Goal: Information Seeking & Learning: Learn about a topic

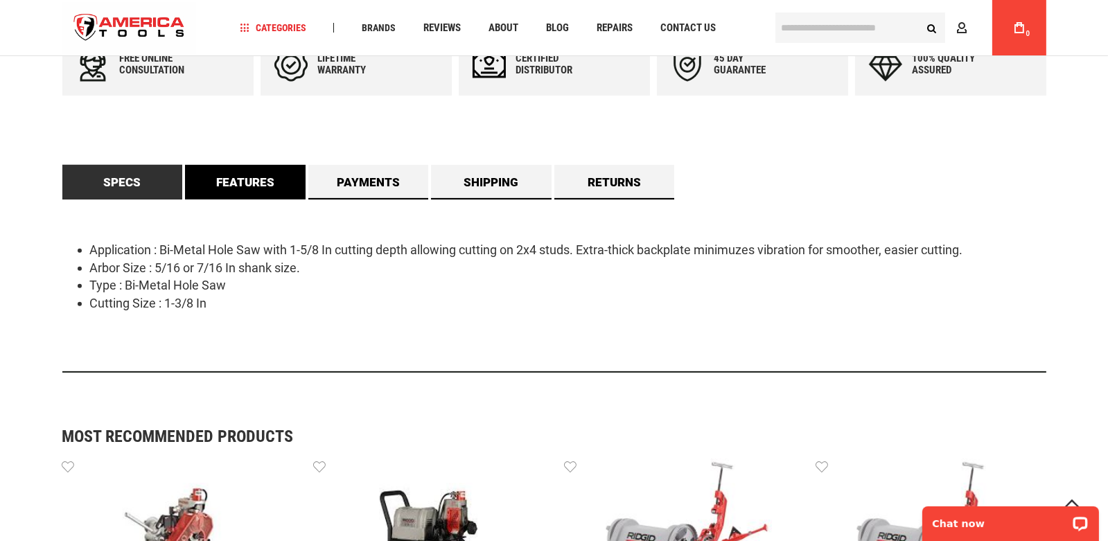
click at [230, 188] on link "Features" at bounding box center [245, 182] width 121 height 35
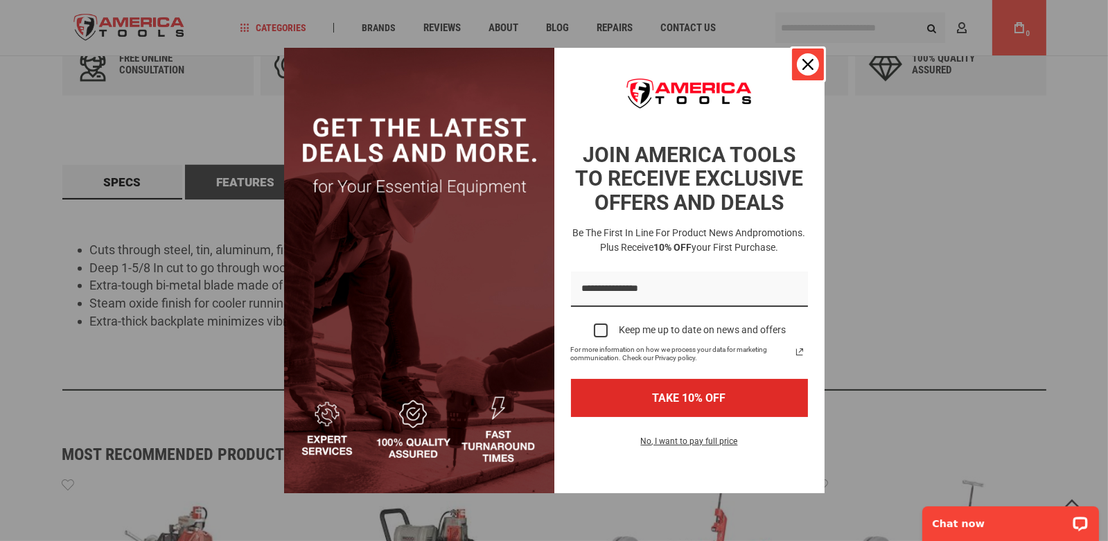
click at [807, 69] on icon "close icon" at bounding box center [807, 64] width 11 height 11
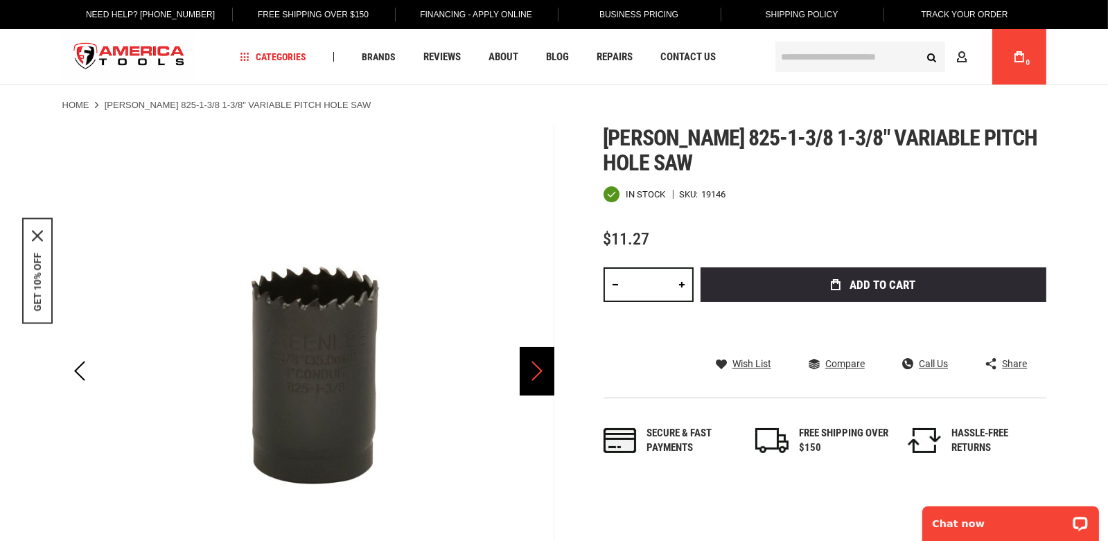
click at [535, 375] on div "Next" at bounding box center [537, 371] width 35 height 48
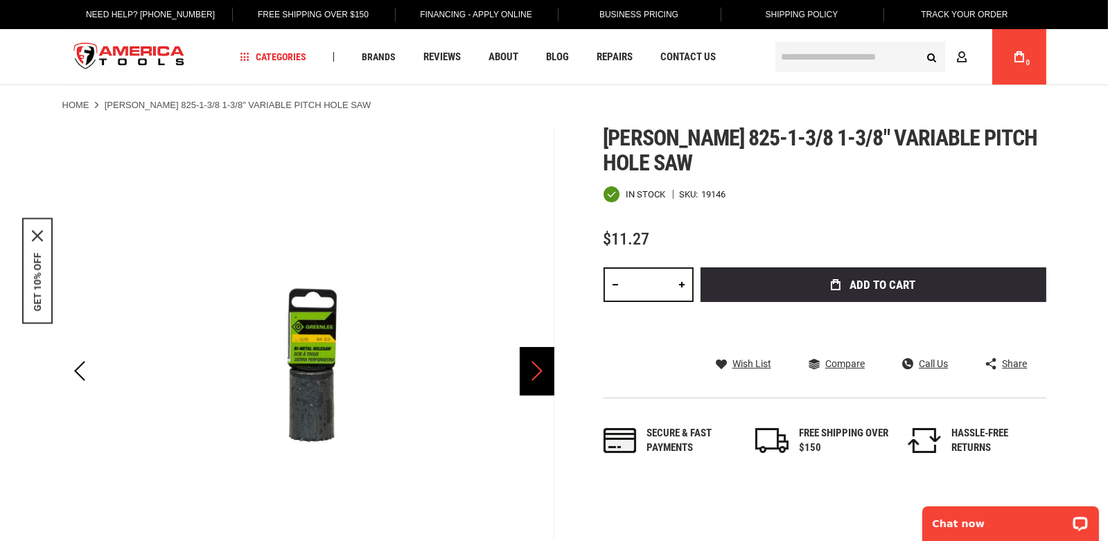
click at [535, 375] on div "Next" at bounding box center [537, 371] width 35 height 48
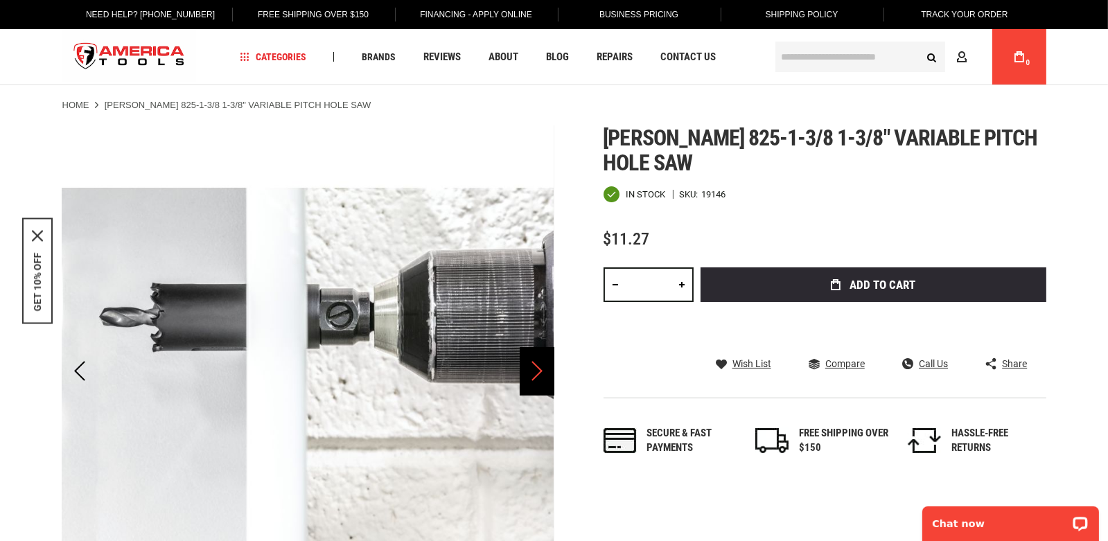
click at [535, 375] on div "Next" at bounding box center [537, 371] width 35 height 48
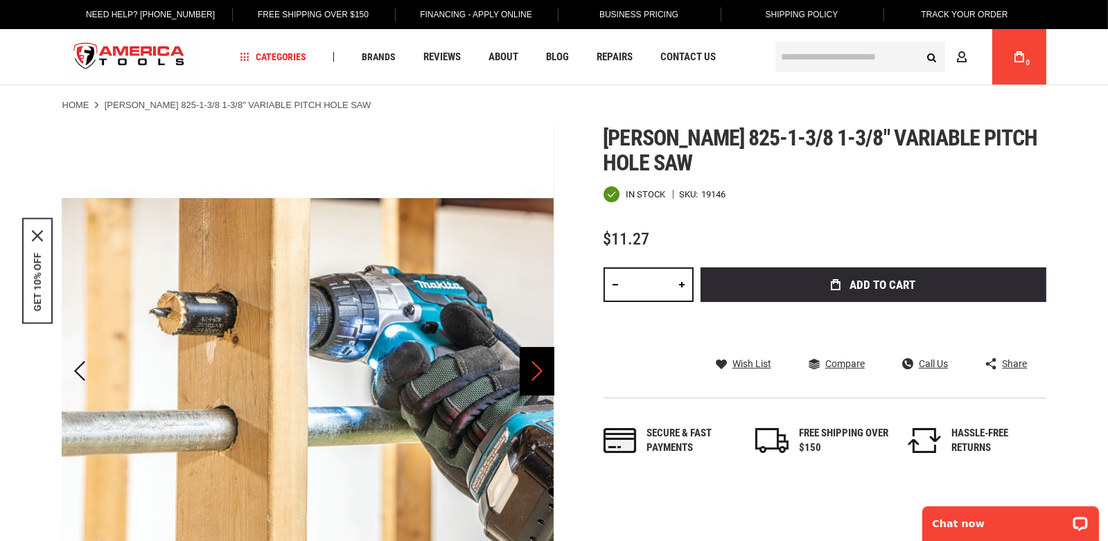
click at [535, 375] on div "Next" at bounding box center [537, 371] width 35 height 48
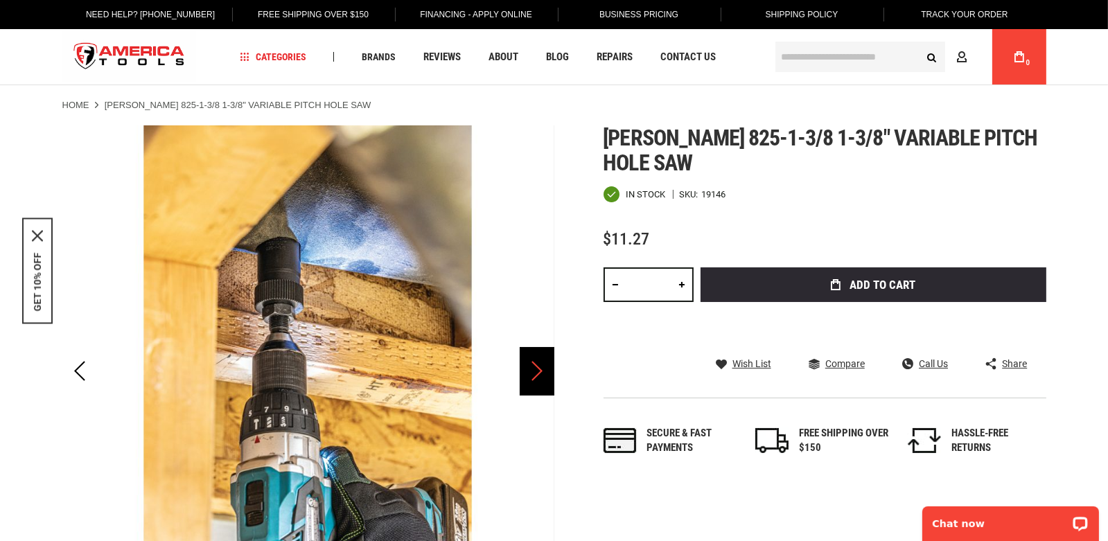
click at [534, 375] on div "Next" at bounding box center [537, 371] width 35 height 48
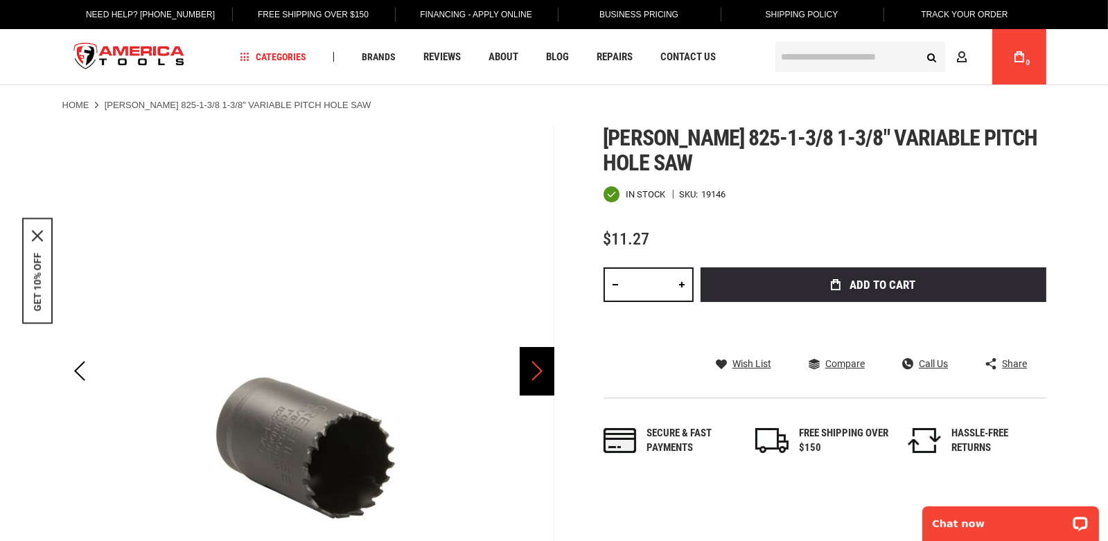
click at [534, 375] on div "Next" at bounding box center [537, 371] width 35 height 48
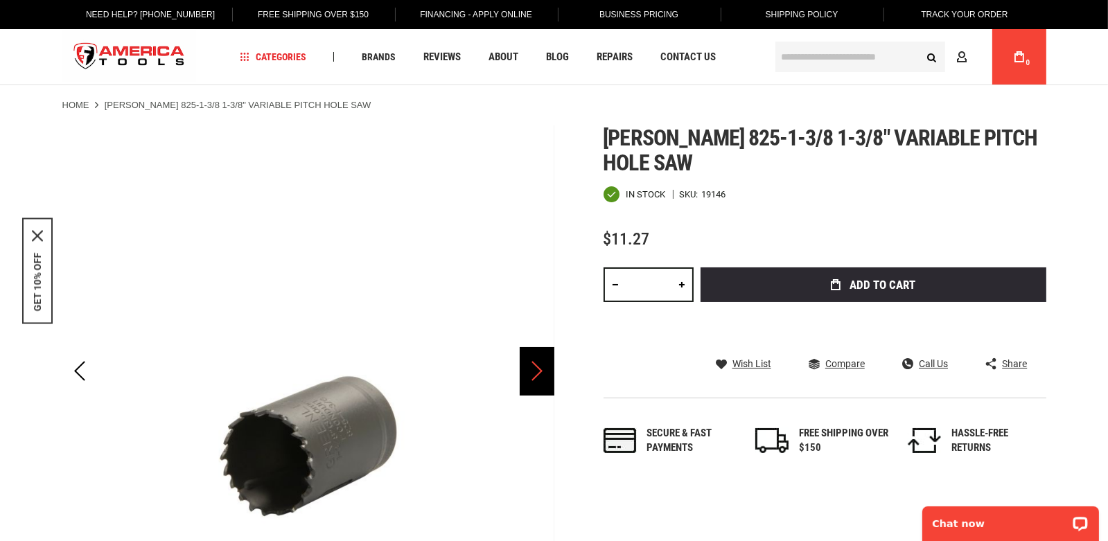
click at [534, 375] on div "Next" at bounding box center [537, 371] width 35 height 48
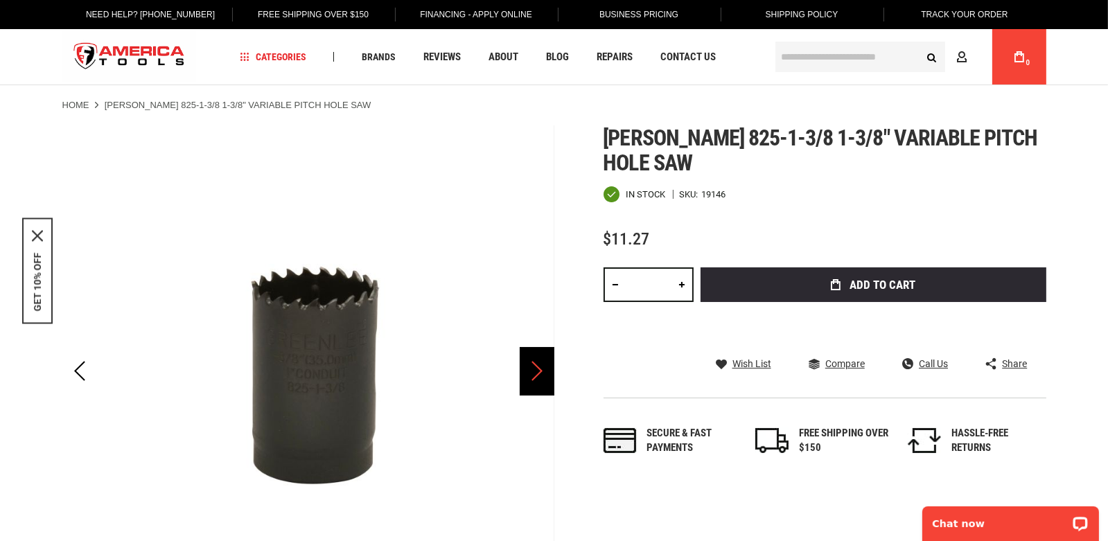
click at [534, 375] on div "Next" at bounding box center [537, 371] width 35 height 48
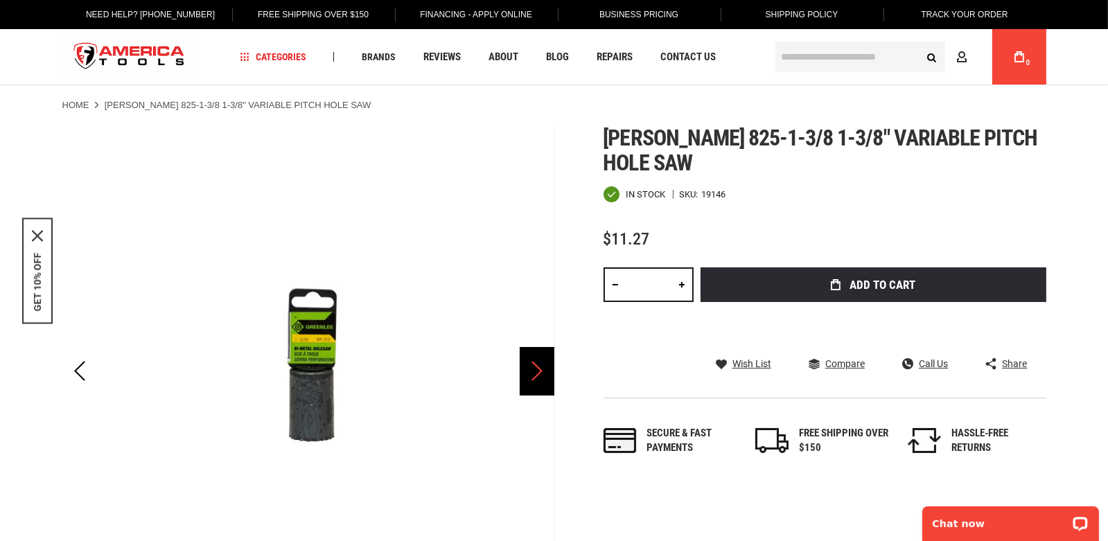
click at [534, 375] on div "Next" at bounding box center [537, 371] width 35 height 48
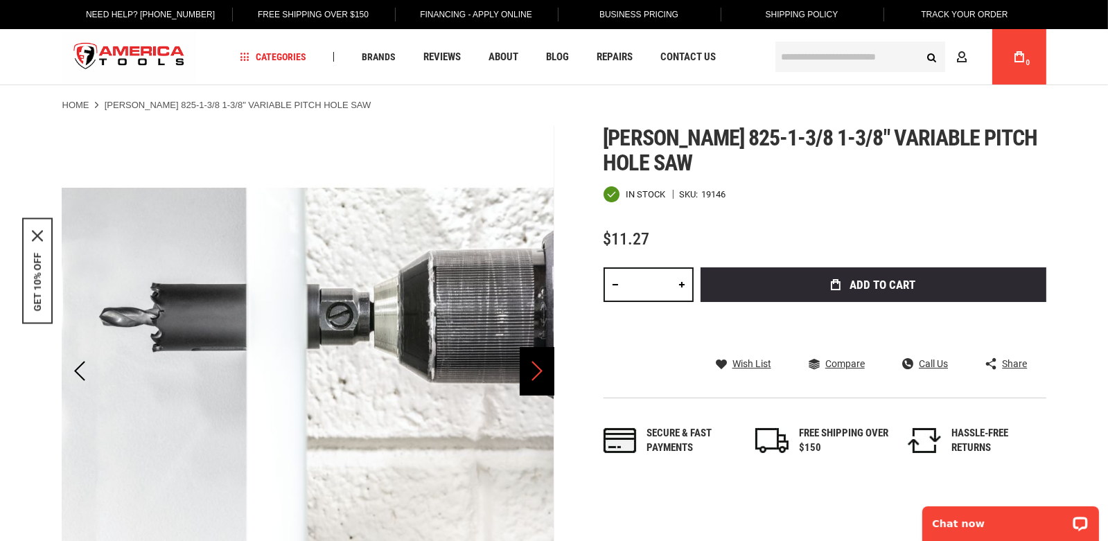
click at [534, 375] on div "Next" at bounding box center [537, 371] width 35 height 48
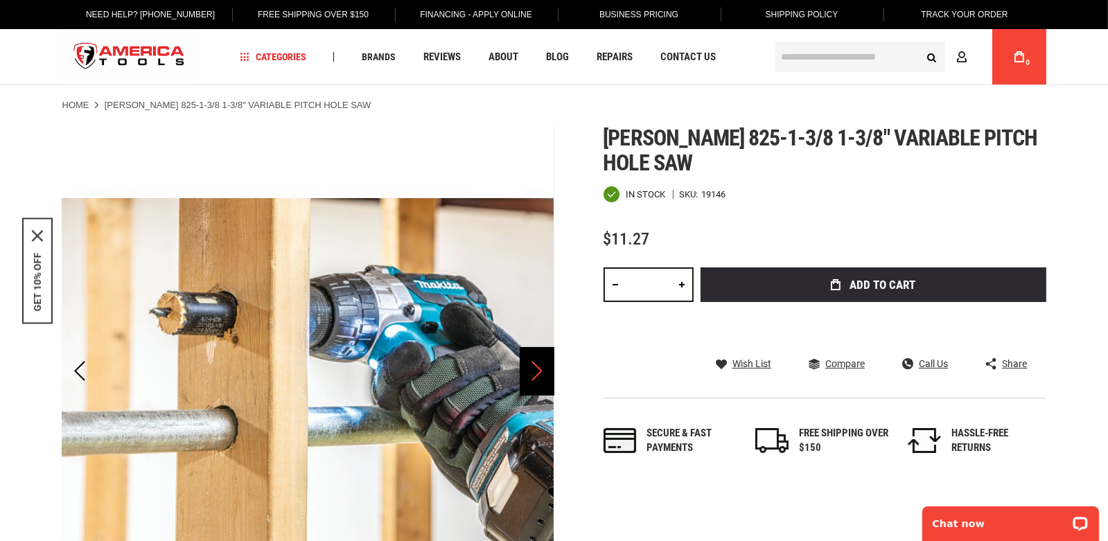
click at [534, 375] on div "Next" at bounding box center [537, 371] width 35 height 48
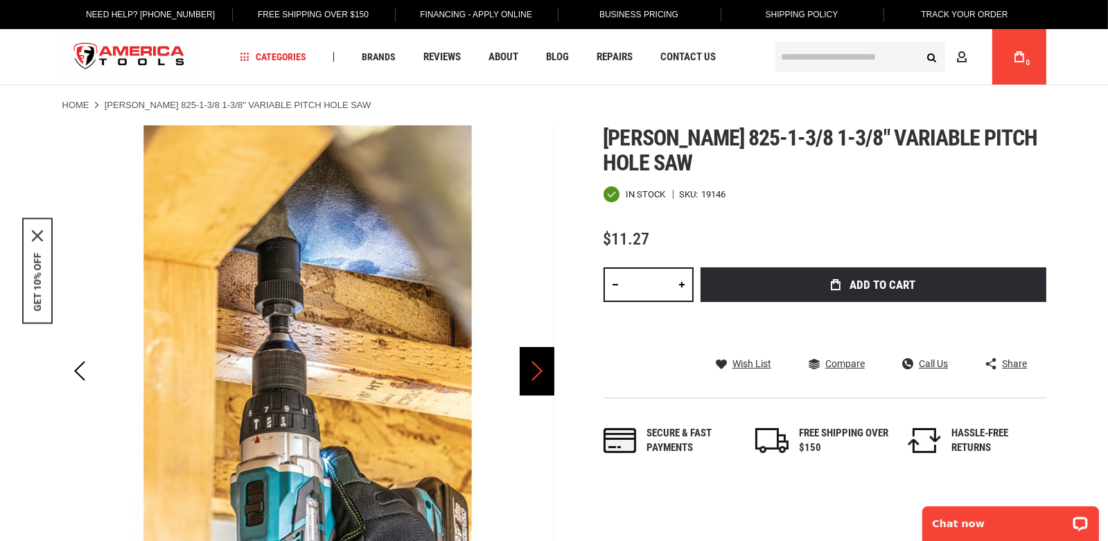
click at [534, 375] on div "Next" at bounding box center [537, 371] width 35 height 48
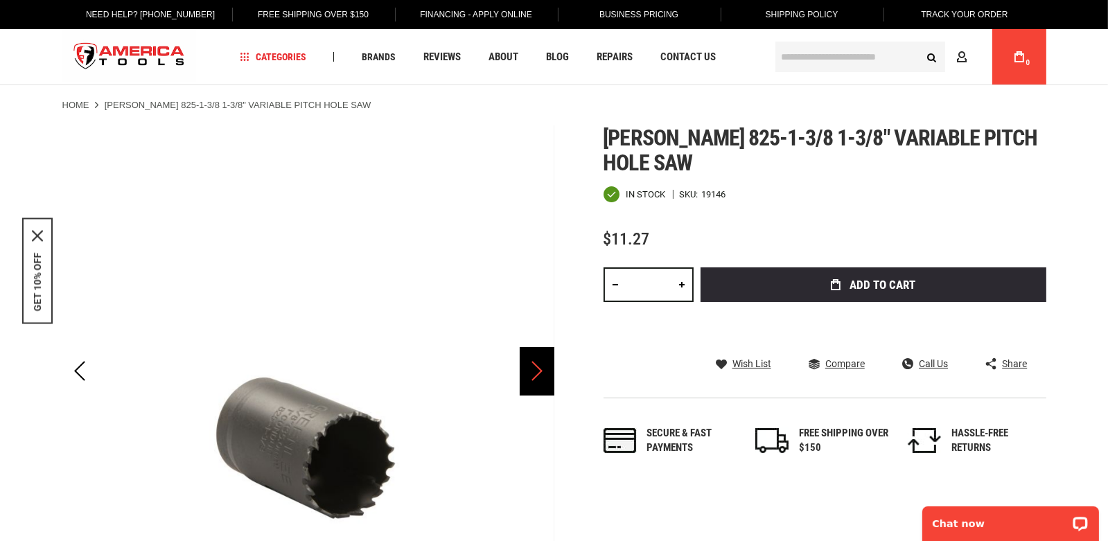
click at [534, 375] on div "Next" at bounding box center [537, 371] width 35 height 48
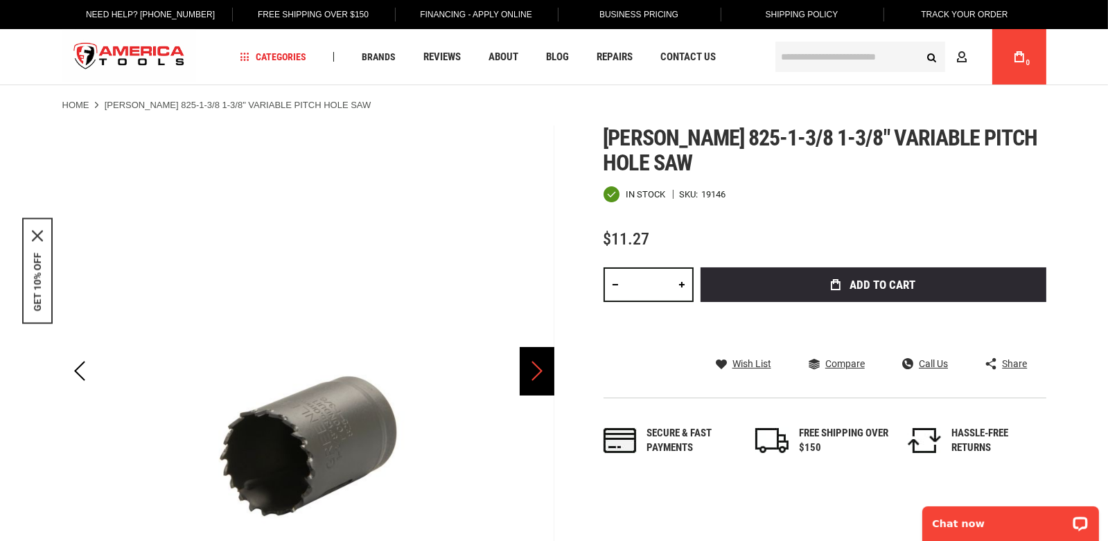
click at [534, 375] on div "Next" at bounding box center [537, 371] width 35 height 48
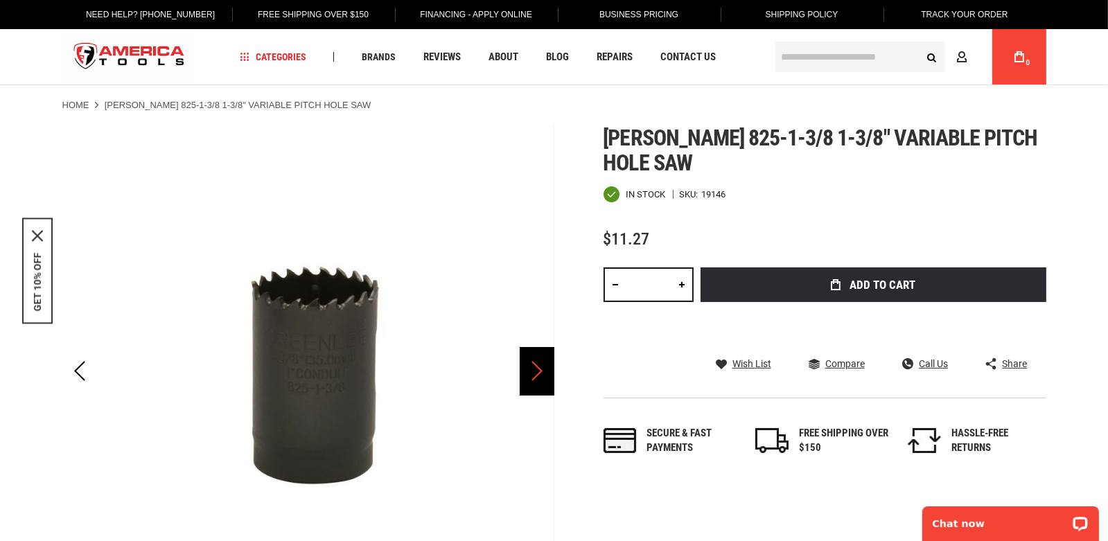
click at [534, 375] on div "Next" at bounding box center [537, 371] width 35 height 48
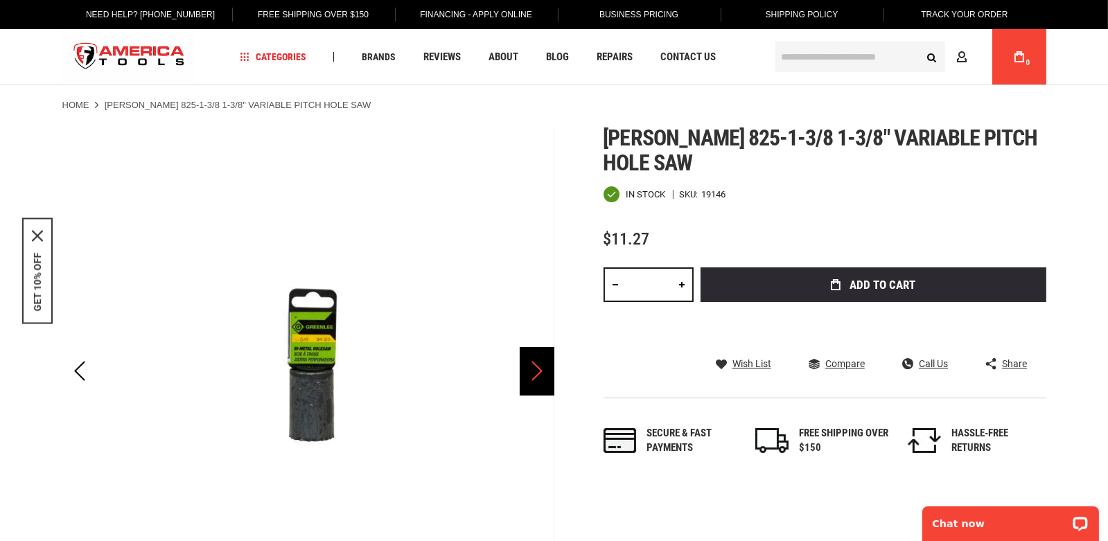
click at [534, 375] on div "Next" at bounding box center [537, 371] width 35 height 48
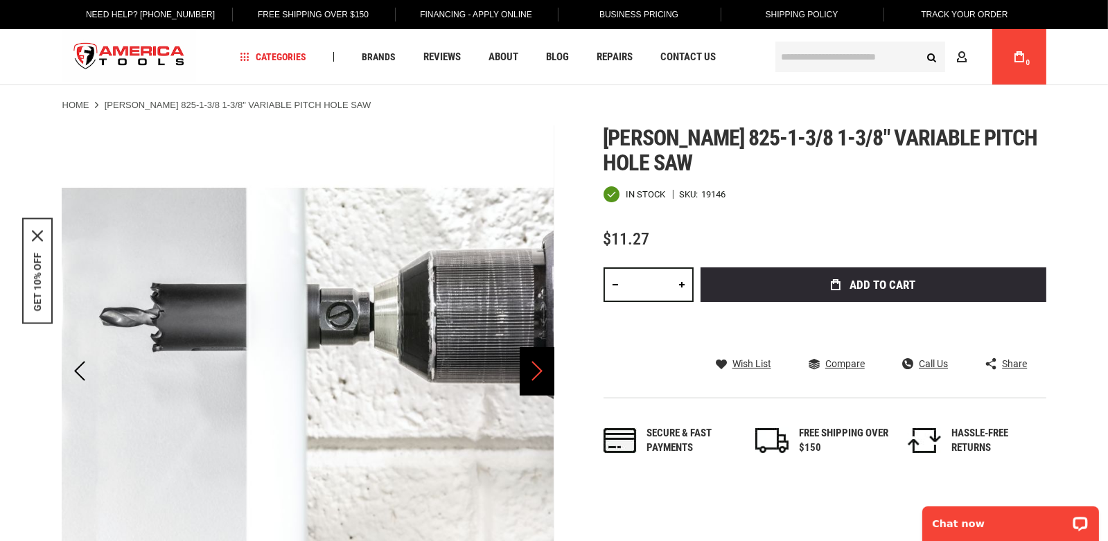
click at [534, 375] on div "Next" at bounding box center [537, 371] width 35 height 48
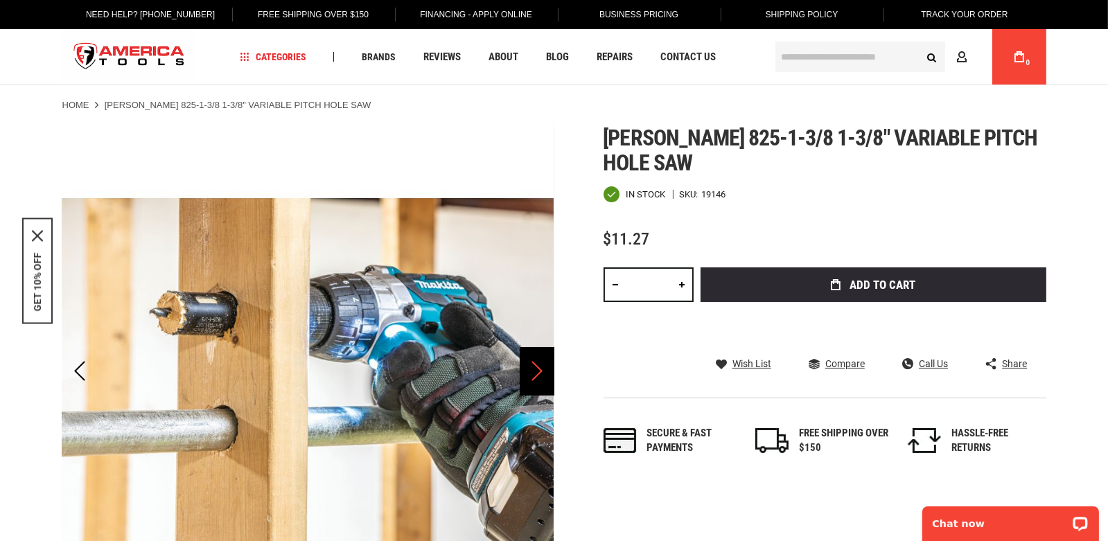
click at [534, 375] on div "Next" at bounding box center [537, 371] width 35 height 48
